Goal: Task Accomplishment & Management: Manage account settings

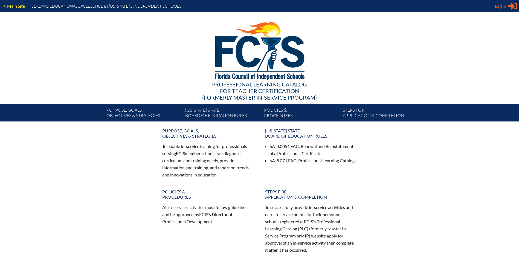
click at [502, 5] on span "Log in" at bounding box center [500, 6] width 11 height 7
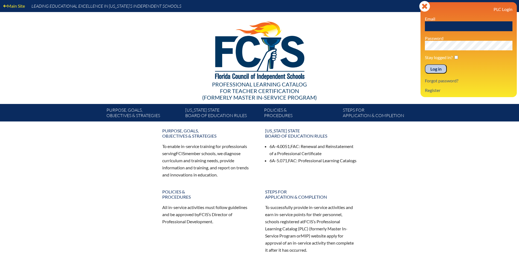
click at [435, 24] on input "text" at bounding box center [469, 26] width 88 height 10
type input "[PERSON_NAME][EMAIL_ADDRESS][PERSON_NAME][DOMAIN_NAME]"
click at [433, 67] on input "Log in" at bounding box center [436, 68] width 22 height 9
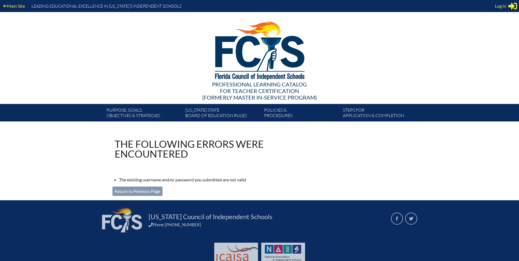
click at [144, 191] on link "Return to Previous Page" at bounding box center [137, 191] width 50 height 9
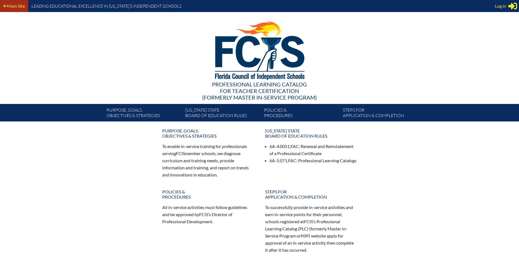
click at [19, 7] on link "Main Site" at bounding box center [14, 5] width 26 height 7
